Goal: Information Seeking & Learning: Learn about a topic

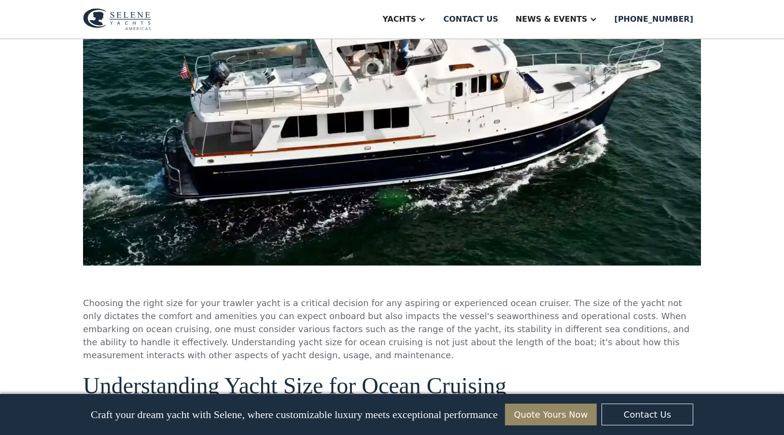
scroll to position [434, 0]
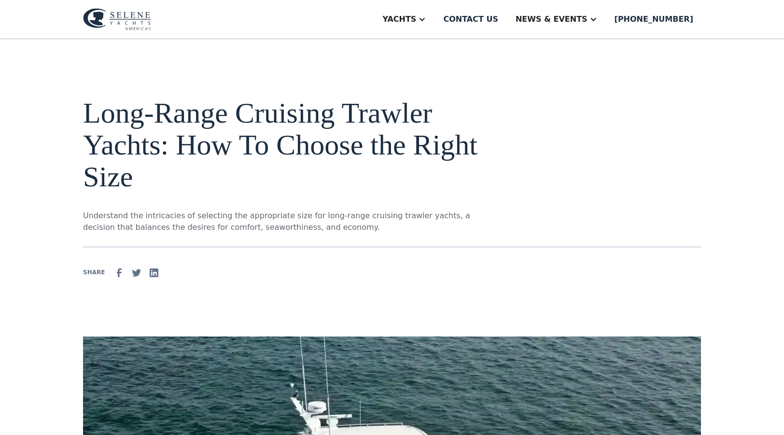
scroll to position [0, 0]
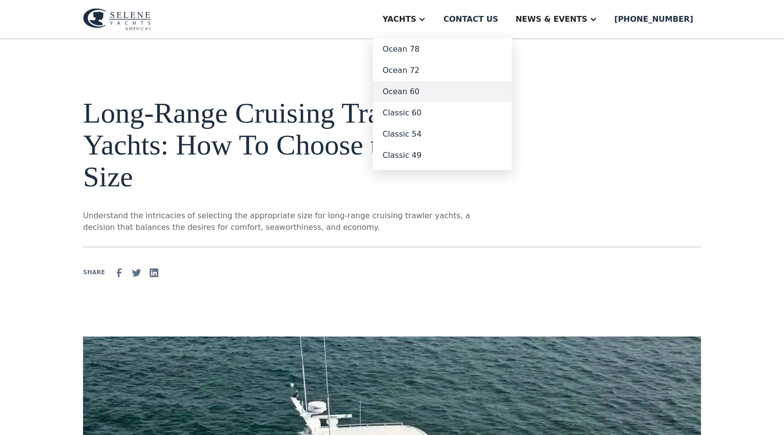
click at [422, 91] on link "Ocean 60" at bounding box center [442, 91] width 139 height 21
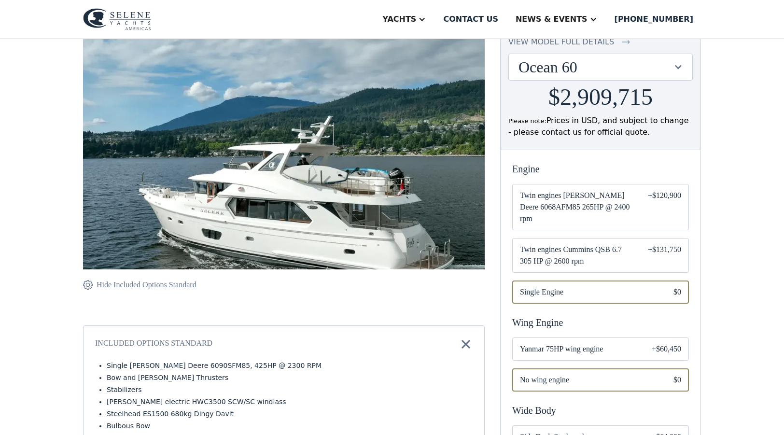
scroll to position [111, 0]
click at [553, 249] on span "Twin engines Cummins QSB 6.7 305 HP @ 2600 rpm" at bounding box center [576, 255] width 112 height 23
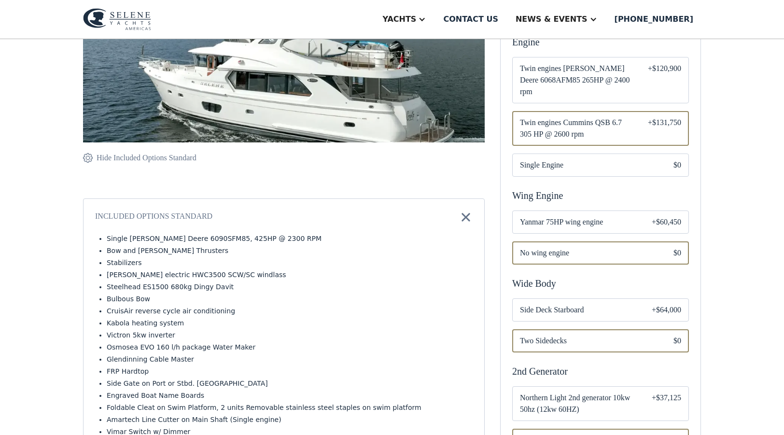
scroll to position [243, 0]
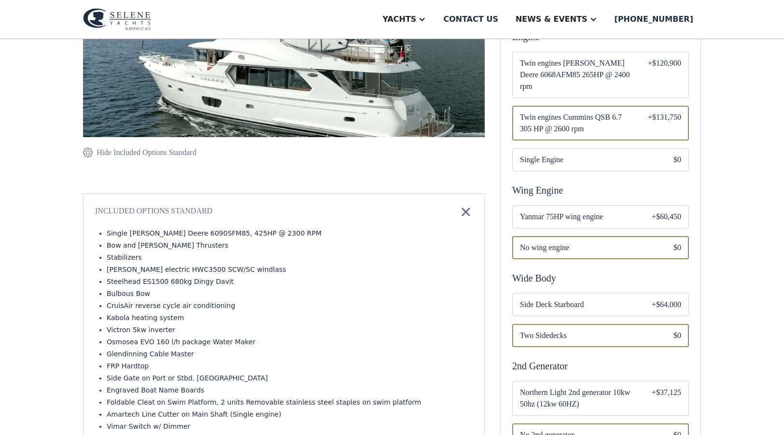
click at [606, 211] on span "Yanmar 75HP wing engine" at bounding box center [578, 217] width 116 height 12
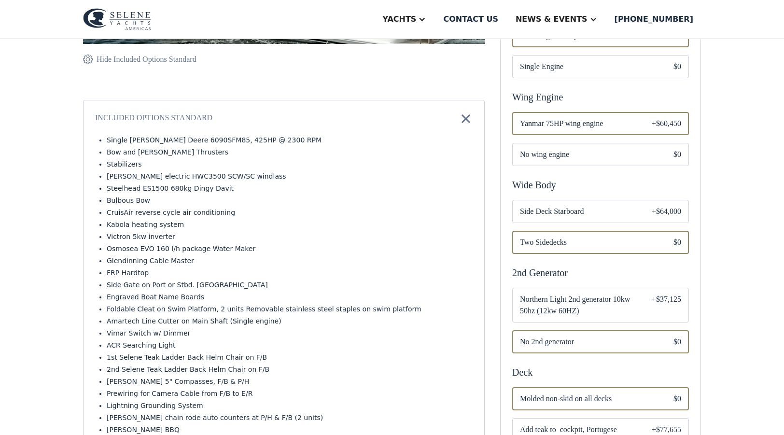
click at [603, 206] on span "Side Deck Starboard" at bounding box center [578, 212] width 116 height 12
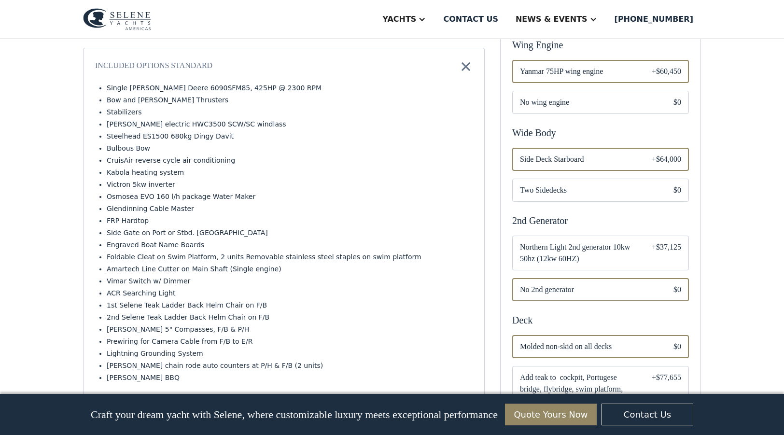
scroll to position [421, 0]
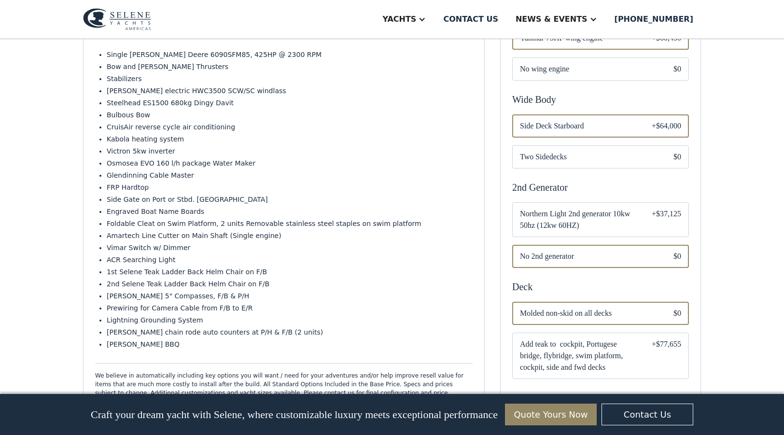
click at [594, 208] on span "Northern Light 2nd generator 10kw 50hz (12kw 60HZ)" at bounding box center [578, 219] width 116 height 23
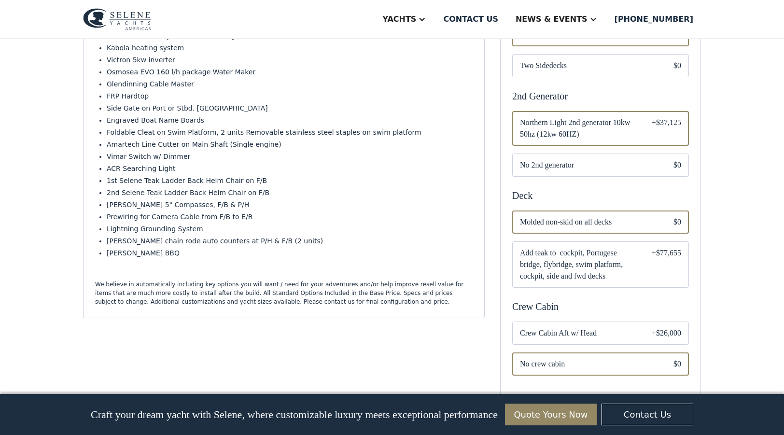
scroll to position [520, 0]
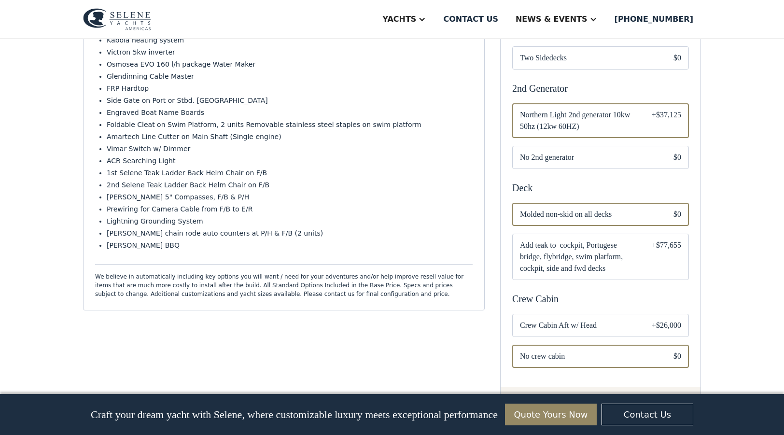
click at [608, 242] on span "Add teak to cockpit, Portugese bridge, flybridge, swim platform, cockpit, side …" at bounding box center [578, 256] width 116 height 35
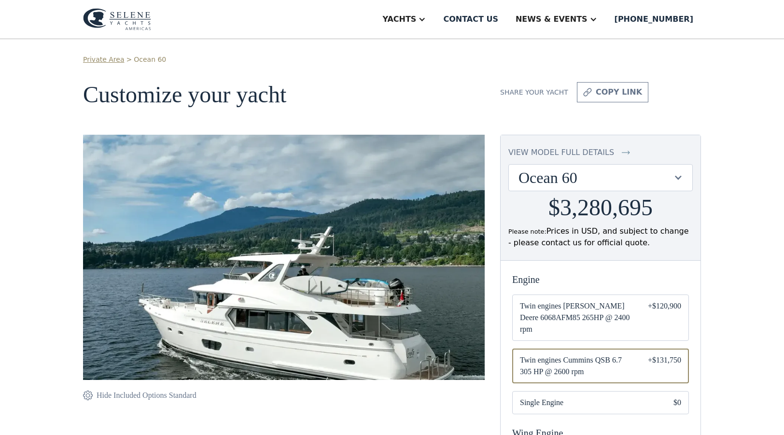
click at [543, 151] on div "view model full details" at bounding box center [561, 153] width 106 height 12
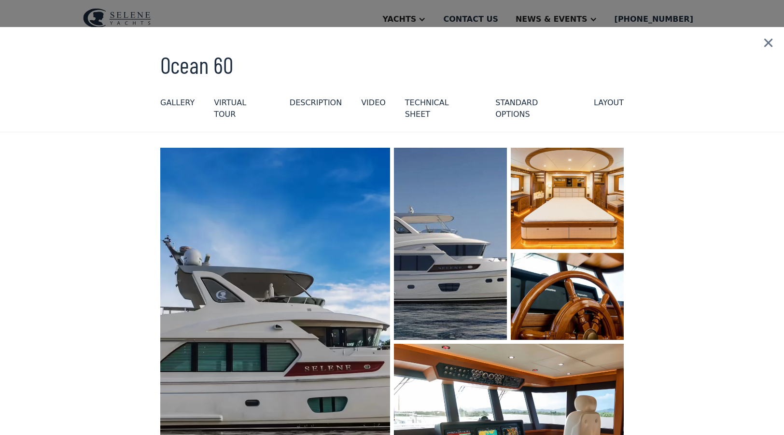
click at [310, 292] on img "open lightbox" at bounding box center [275, 322] width 244 height 370
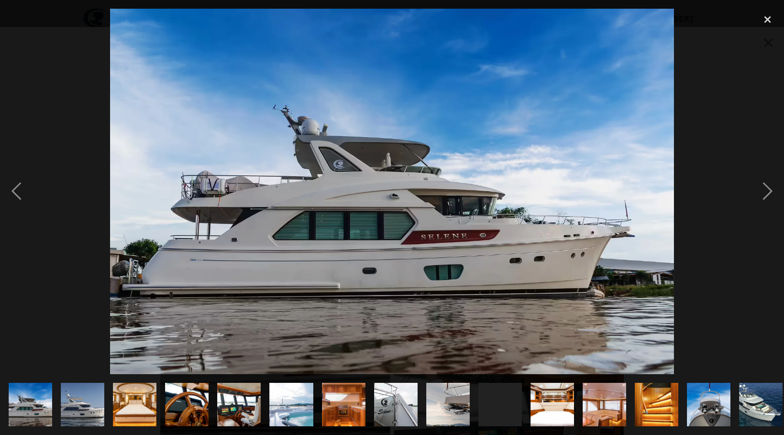
scroll to position [0, 425]
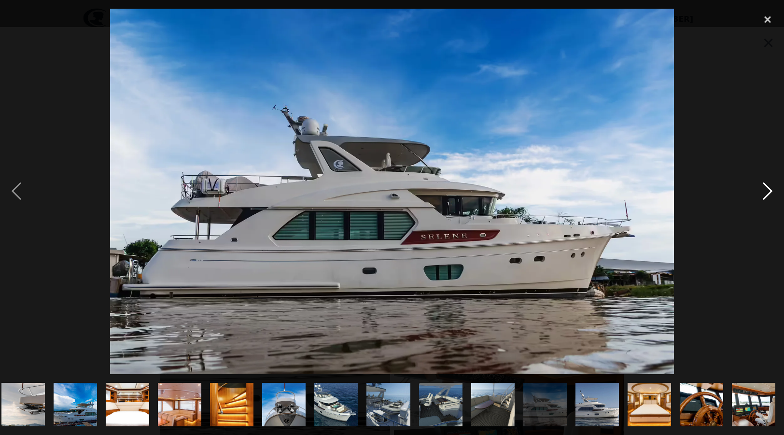
click at [763, 194] on div "next image" at bounding box center [767, 191] width 33 height 365
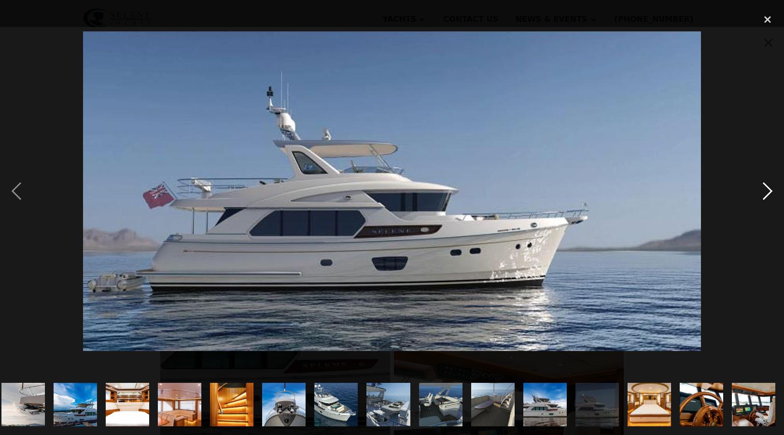
click at [763, 194] on div "next image" at bounding box center [767, 191] width 33 height 365
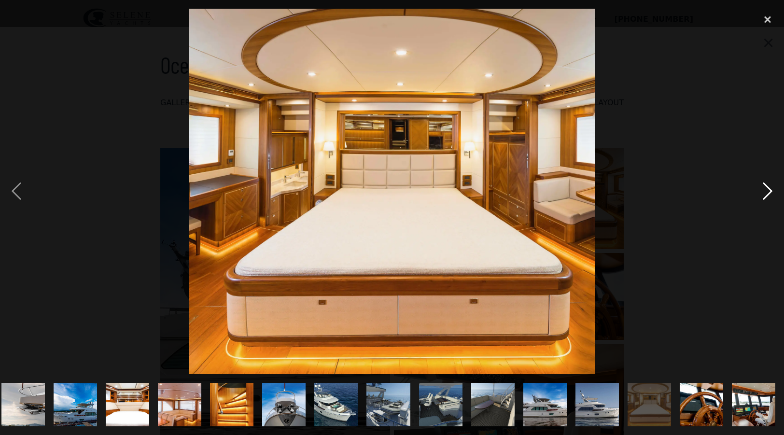
click at [763, 194] on div "next image" at bounding box center [767, 191] width 33 height 365
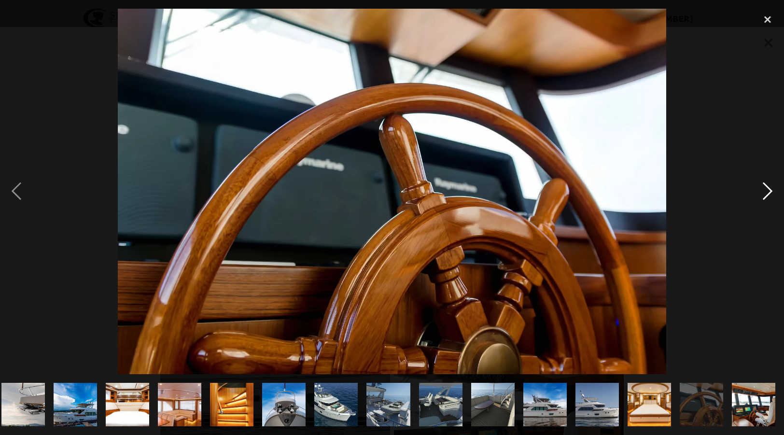
click at [763, 194] on div "next image" at bounding box center [767, 191] width 33 height 365
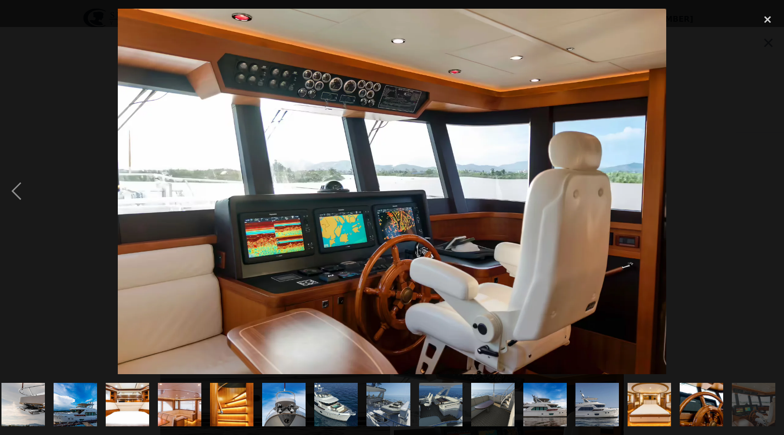
click at [763, 194] on div "next image" at bounding box center [767, 191] width 33 height 365
click at [14, 411] on img "show item 9 of 23" at bounding box center [22, 404] width 65 height 43
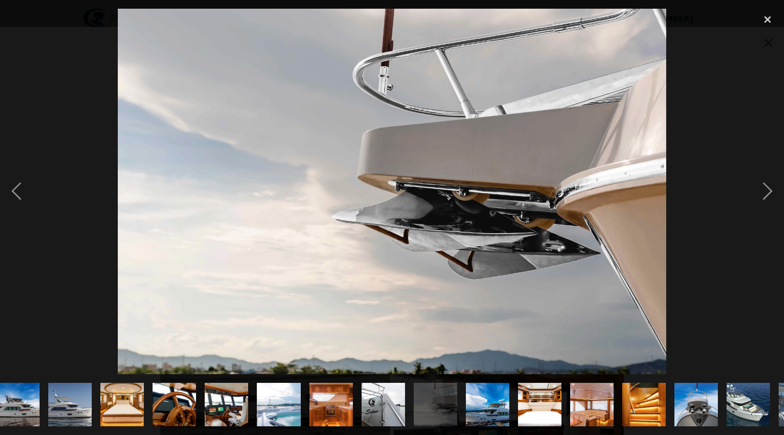
scroll to position [0, 0]
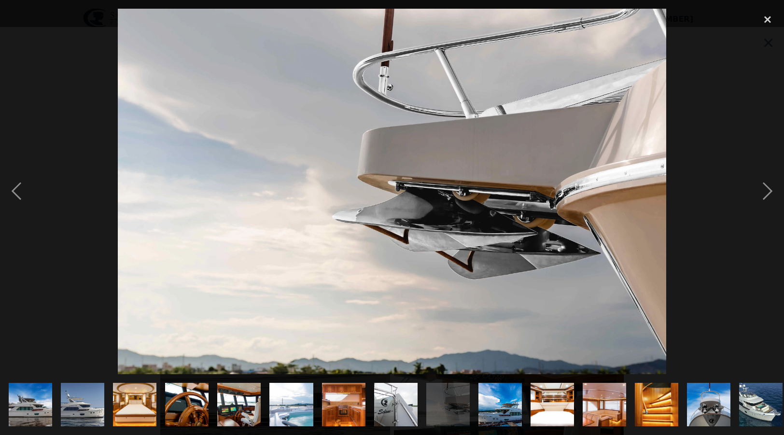
click at [290, 409] on img "show item 6 of 23" at bounding box center [291, 404] width 65 height 43
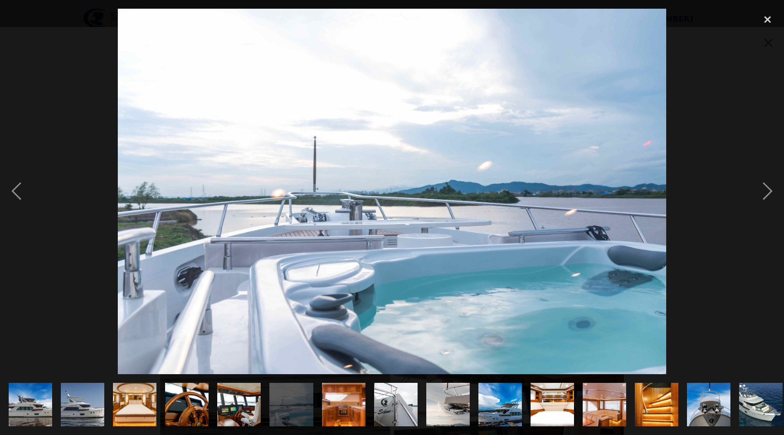
click at [346, 412] on img "show item 7 of 23" at bounding box center [343, 404] width 65 height 43
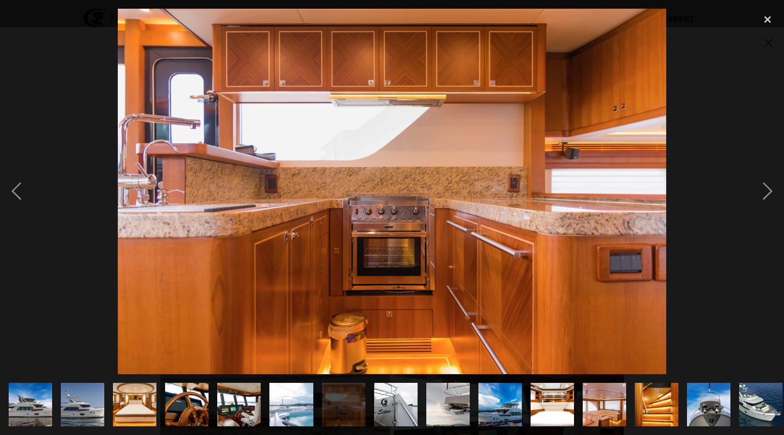
click at [389, 414] on img "show item 8 of 23" at bounding box center [395, 404] width 65 height 43
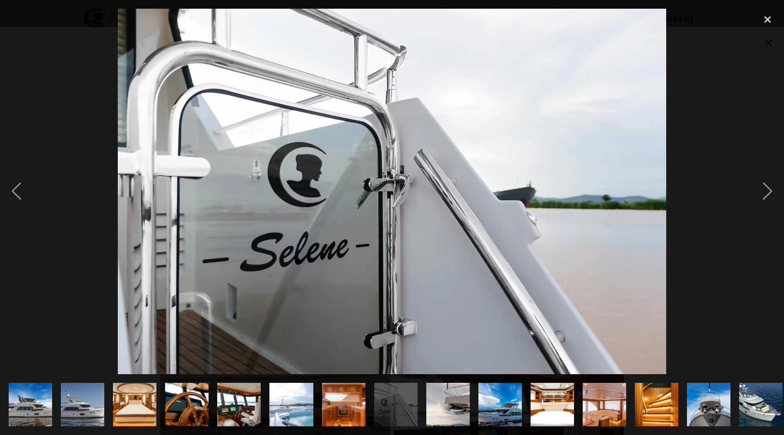
click at [443, 402] on img "show item 9 of 23" at bounding box center [447, 404] width 65 height 43
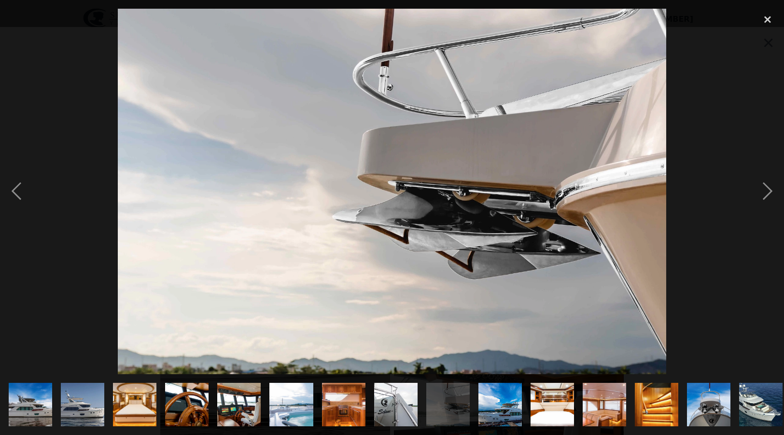
click at [495, 407] on img "show item 10 of 23" at bounding box center [500, 404] width 70 height 43
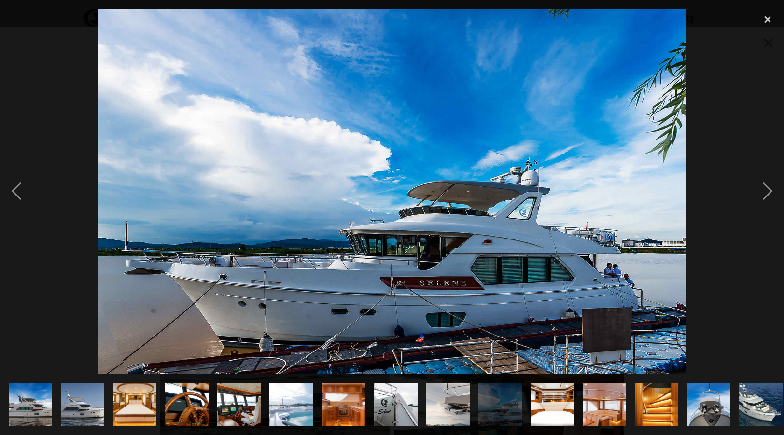
click at [549, 410] on img "show item 11 of 23" at bounding box center [552, 404] width 66 height 43
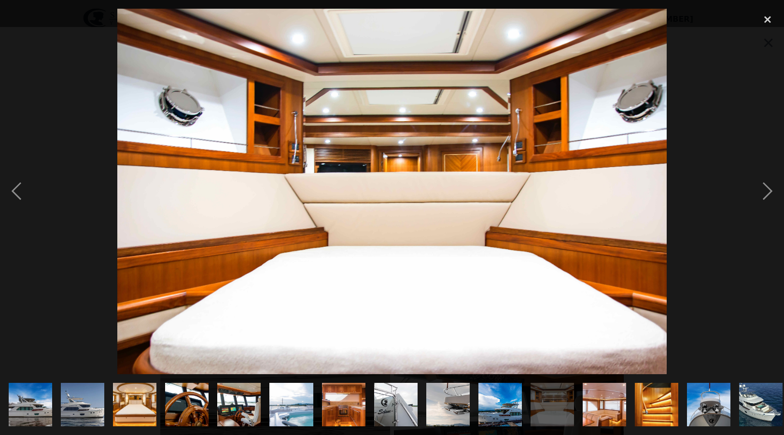
click at [601, 403] on img "show item 12 of 23" at bounding box center [604, 404] width 65 height 43
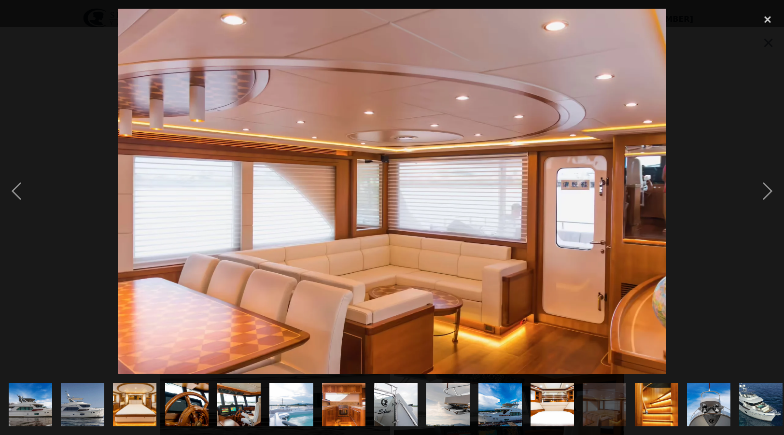
click at [655, 405] on img "show item 13 of 23" at bounding box center [656, 404] width 43 height 65
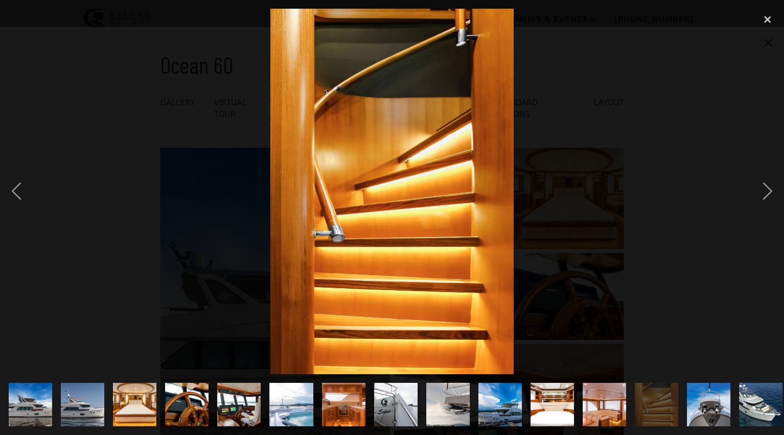
click at [718, 408] on img "show item 14 of 23" at bounding box center [708, 404] width 43 height 65
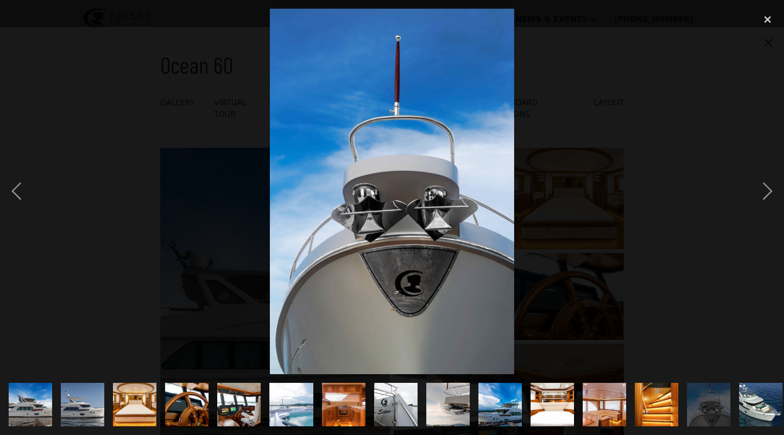
click at [735, 411] on div "show item 15 of 23" at bounding box center [760, 404] width 52 height 61
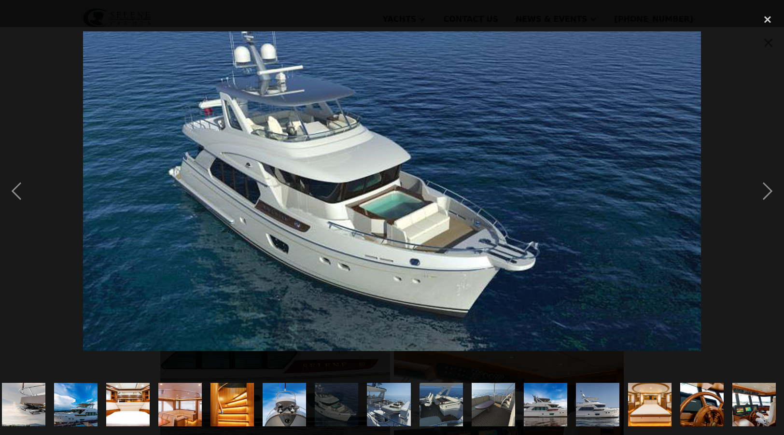
scroll to position [0, 425]
click at [774, 194] on div "next image" at bounding box center [767, 191] width 33 height 365
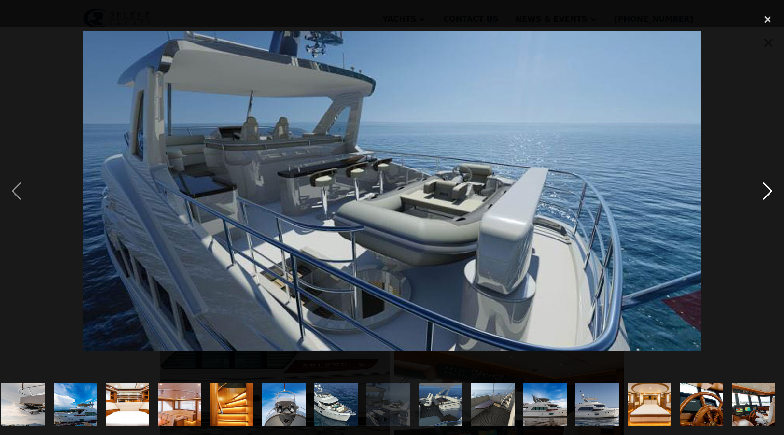
click at [774, 194] on div "next image" at bounding box center [767, 191] width 33 height 365
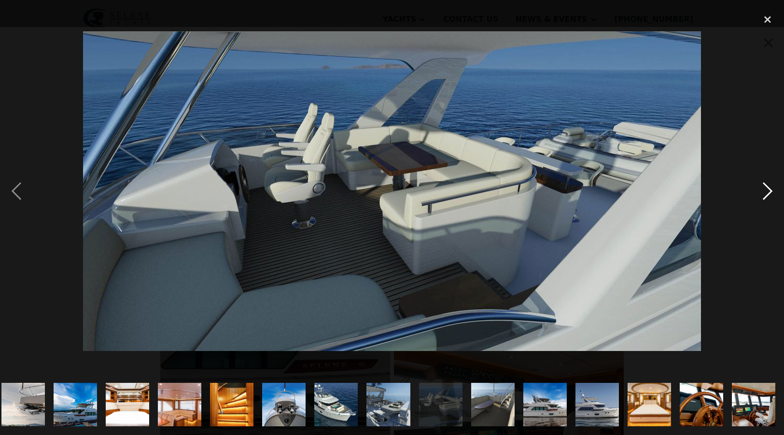
click at [763, 191] on div "next image" at bounding box center [767, 191] width 33 height 365
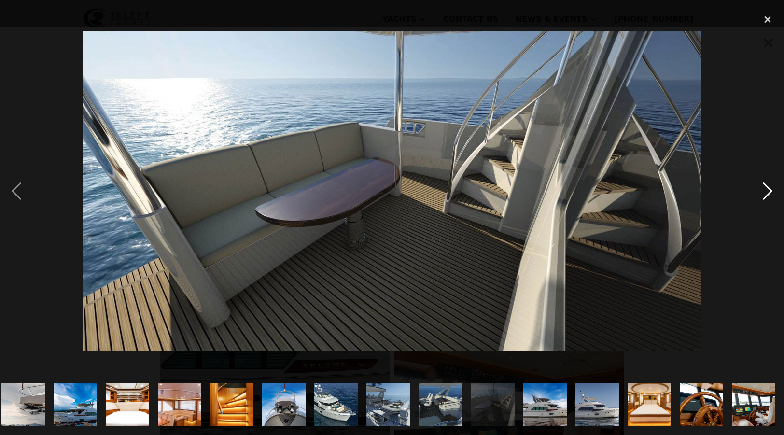
click at [763, 191] on div "next image" at bounding box center [767, 191] width 33 height 365
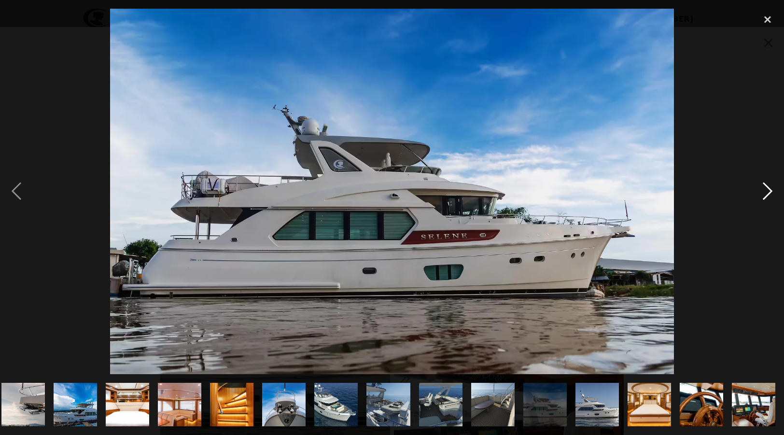
click at [769, 189] on div "next image" at bounding box center [767, 191] width 33 height 365
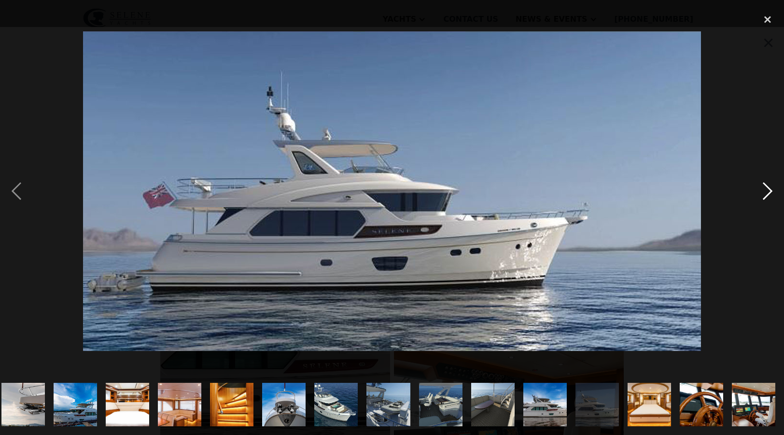
click at [769, 189] on div "next image" at bounding box center [767, 191] width 33 height 365
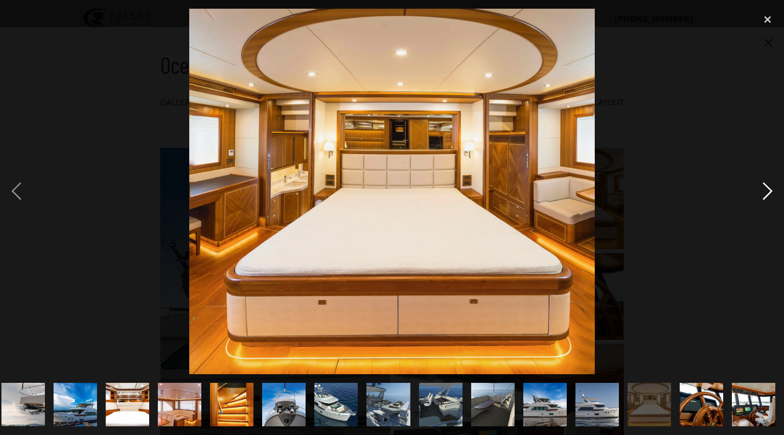
click at [769, 189] on div "next image" at bounding box center [767, 191] width 33 height 365
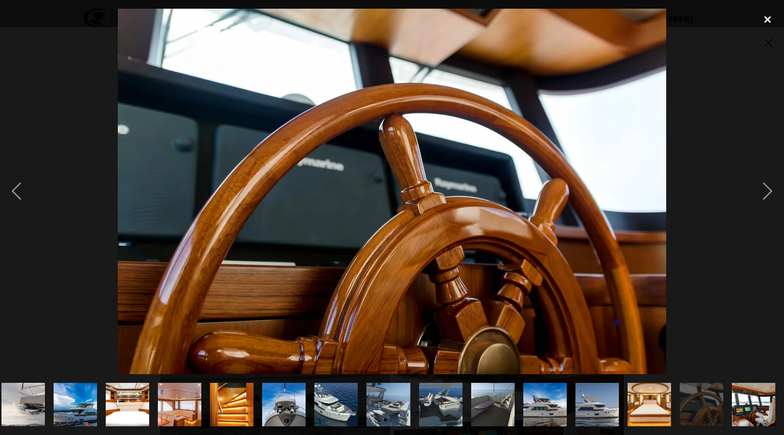
click at [764, 21] on div "close lightbox" at bounding box center [767, 19] width 33 height 21
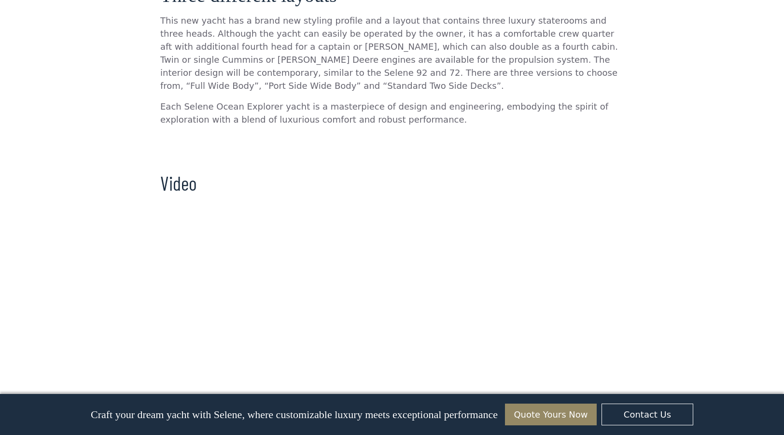
scroll to position [766, 0]
